Goal: Check status: Check status

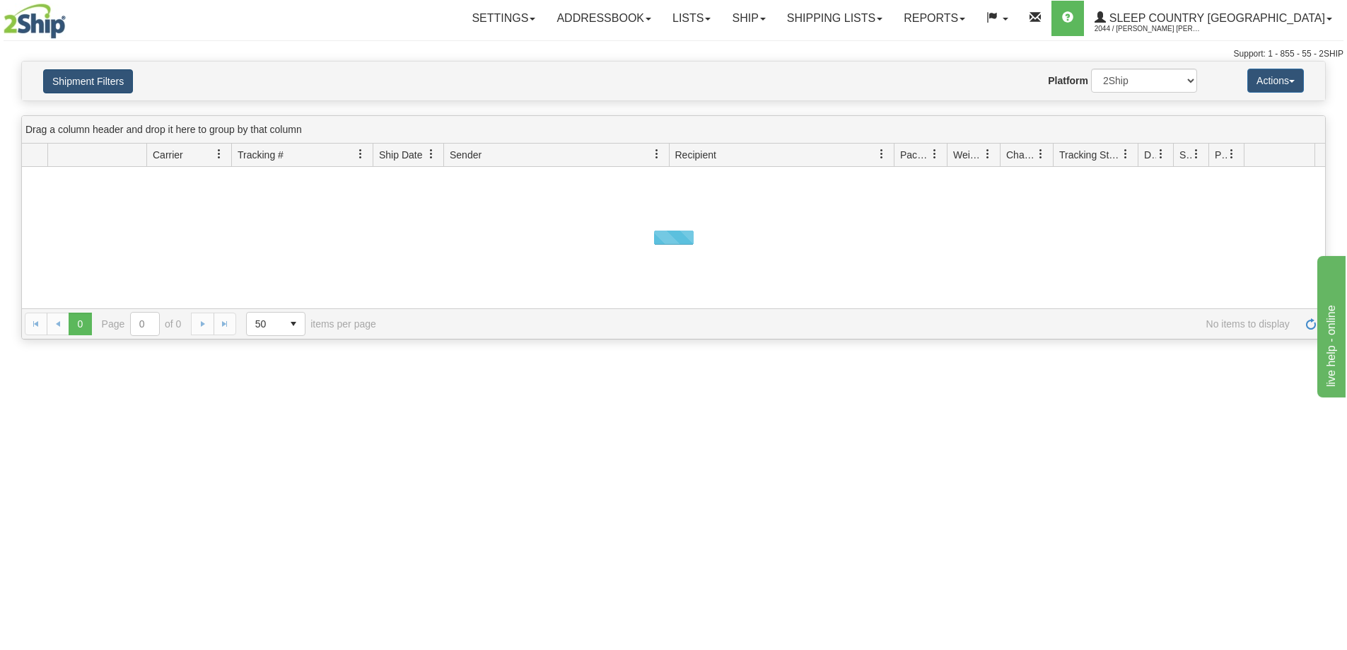
click at [95, 77] on button "Shipment Filters" at bounding box center [88, 81] width 90 height 24
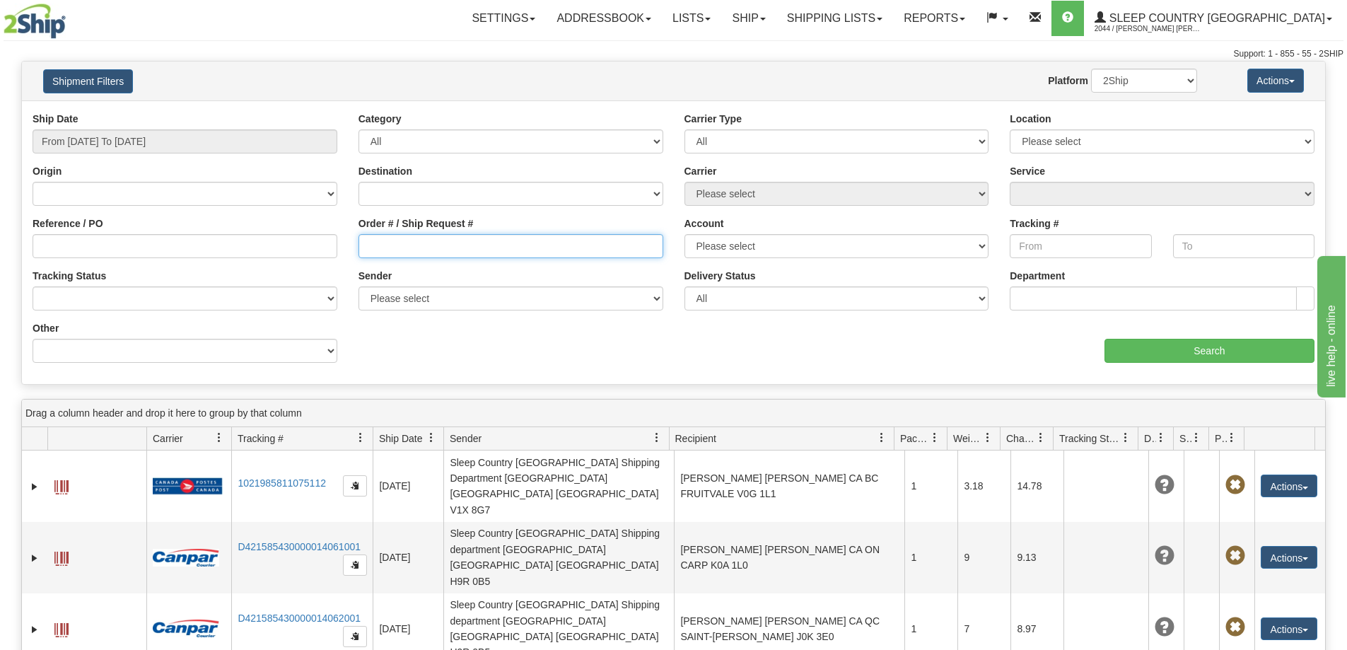
click at [460, 246] on input "Order # / Ship Request #" at bounding box center [510, 246] width 305 height 24
paste input "9000I097140"
type input "9000I097140"
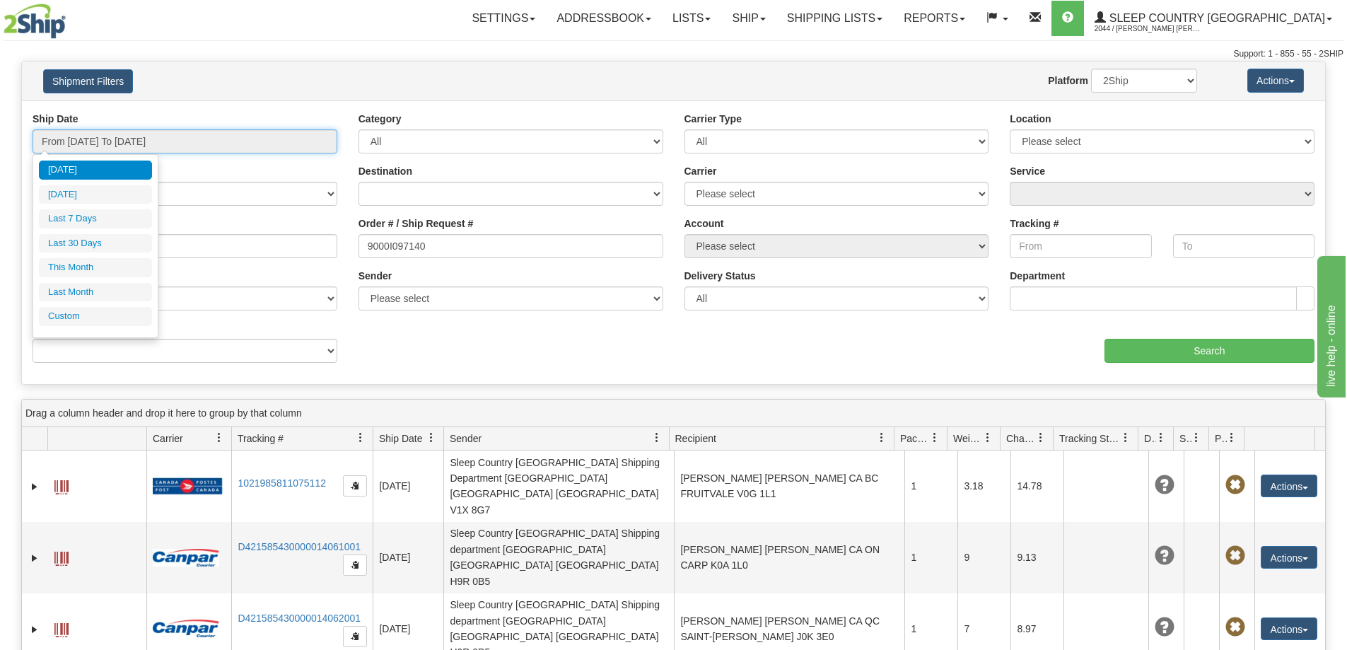
click at [167, 149] on input "From [DATE] To [DATE]" at bounding box center [185, 141] width 305 height 24
click at [93, 247] on li "Last 30 Days" at bounding box center [95, 243] width 113 height 19
type input "From [DATE] To [DATE]"
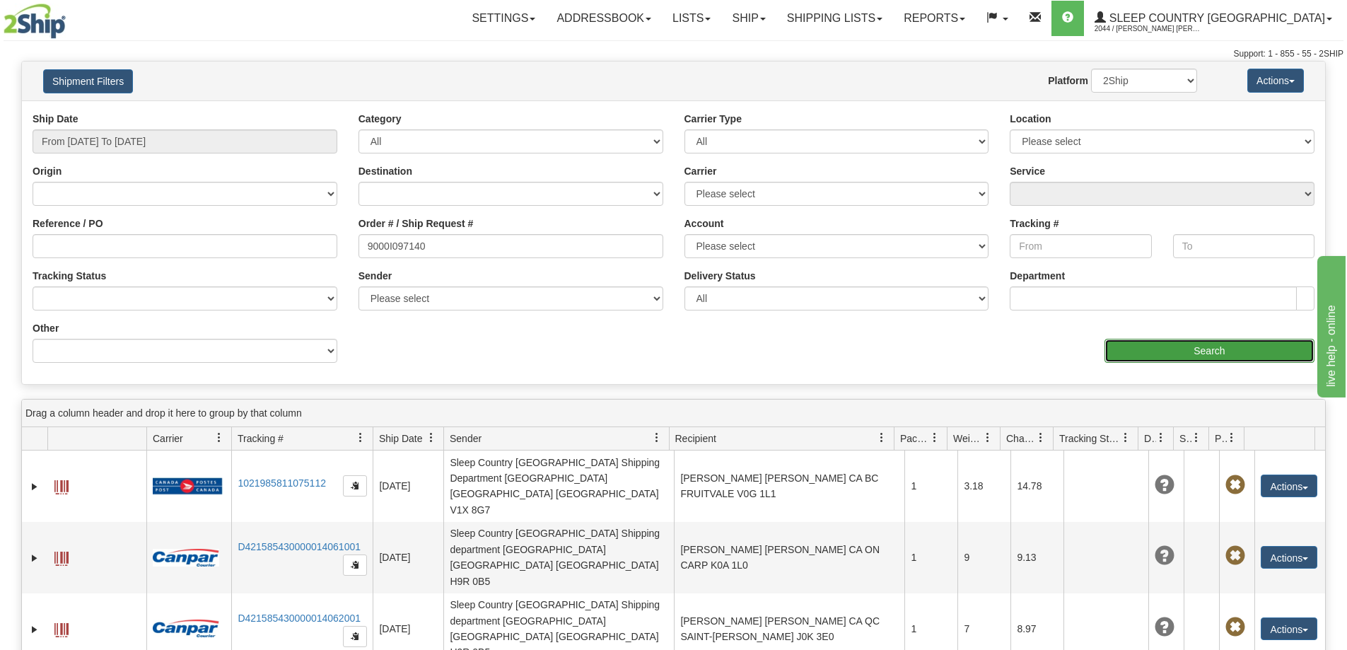
click at [1184, 356] on input "Search" at bounding box center [1209, 351] width 210 height 24
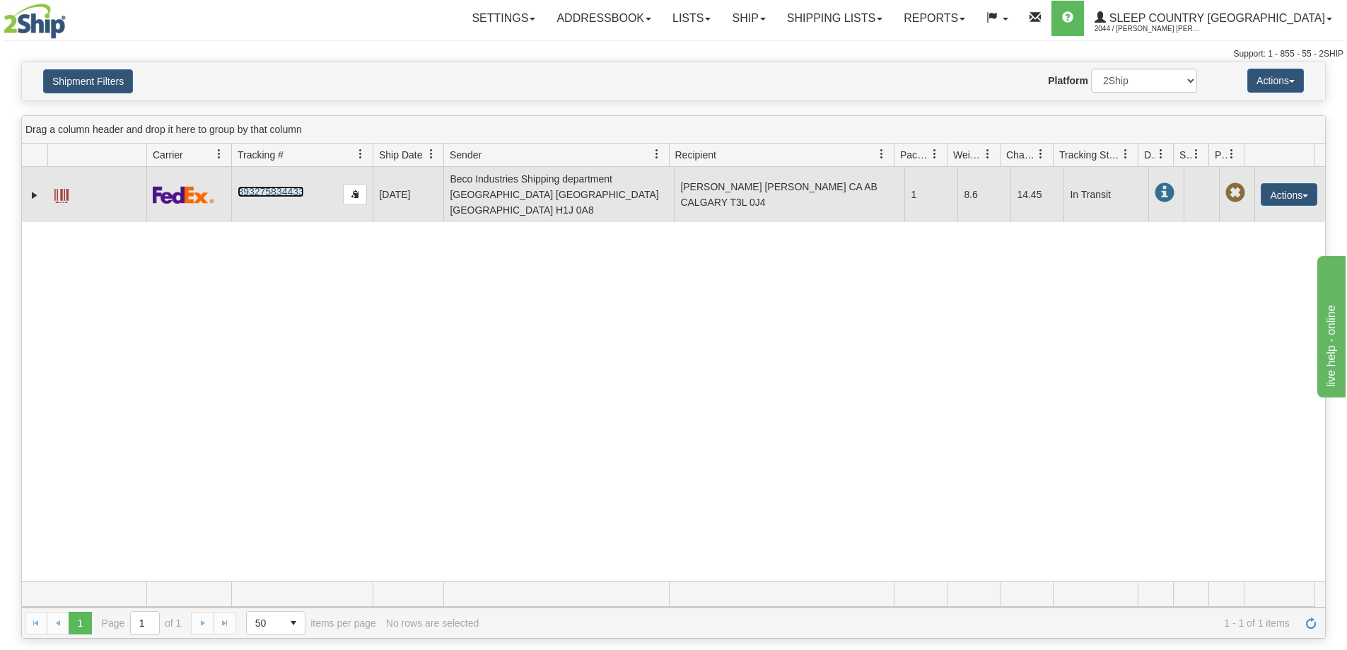
click at [276, 186] on link "393275834433" at bounding box center [271, 191] width 66 height 11
